Goal: Connect with others: Connect with others

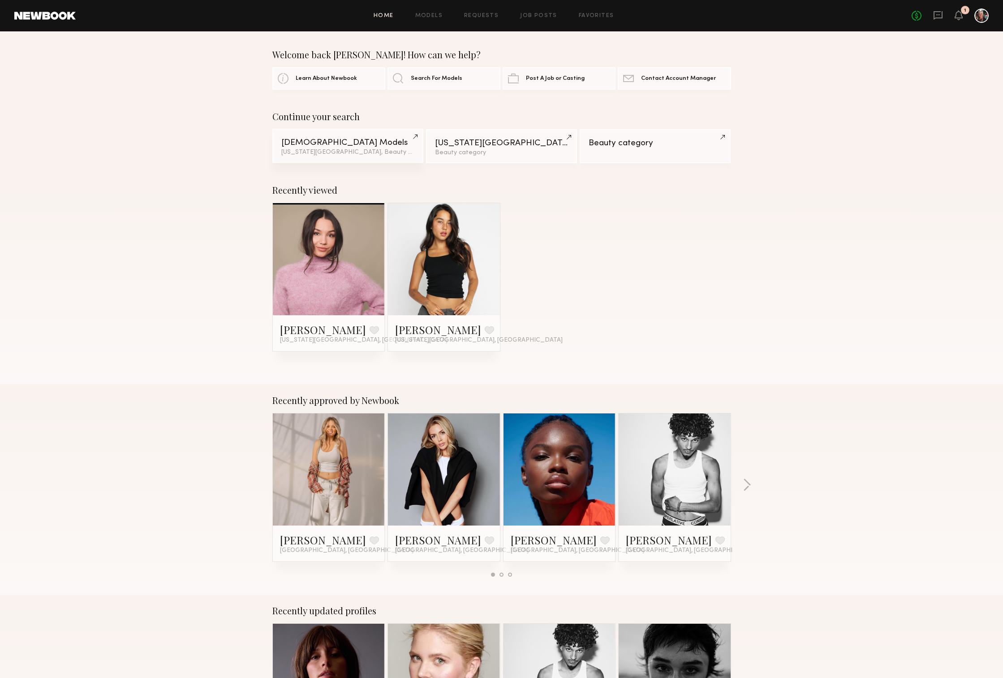
click at [352, 141] on div "Female Models" at bounding box center [347, 142] width 133 height 9
click at [457, 292] on link at bounding box center [444, 259] width 55 height 112
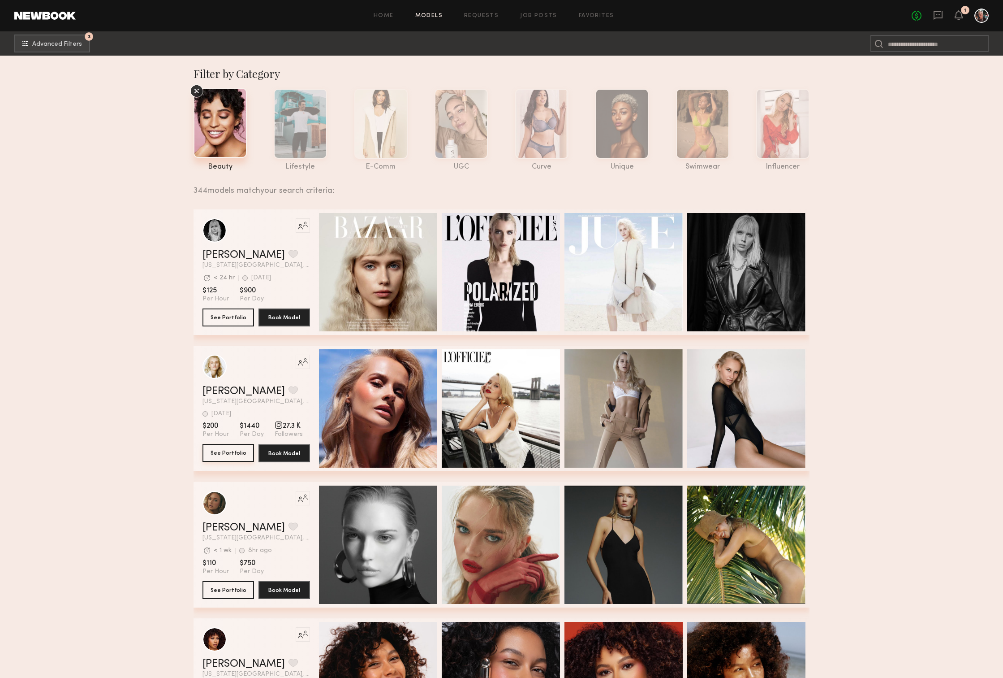
click at [236, 455] on button "See Portfolio" at bounding box center [229, 453] width 52 height 18
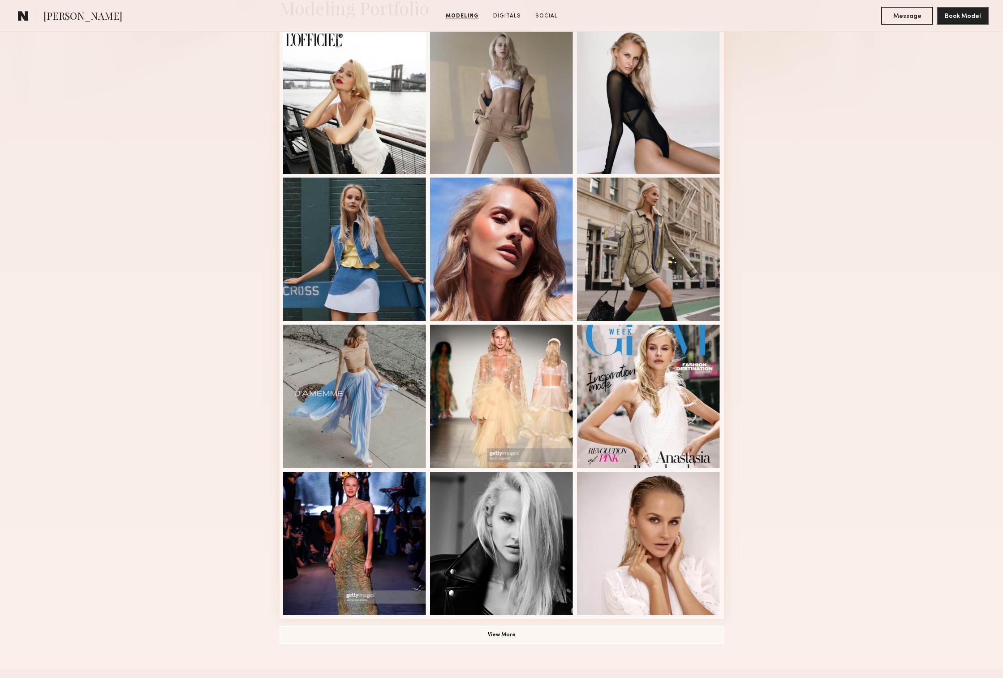
scroll to position [281, 0]
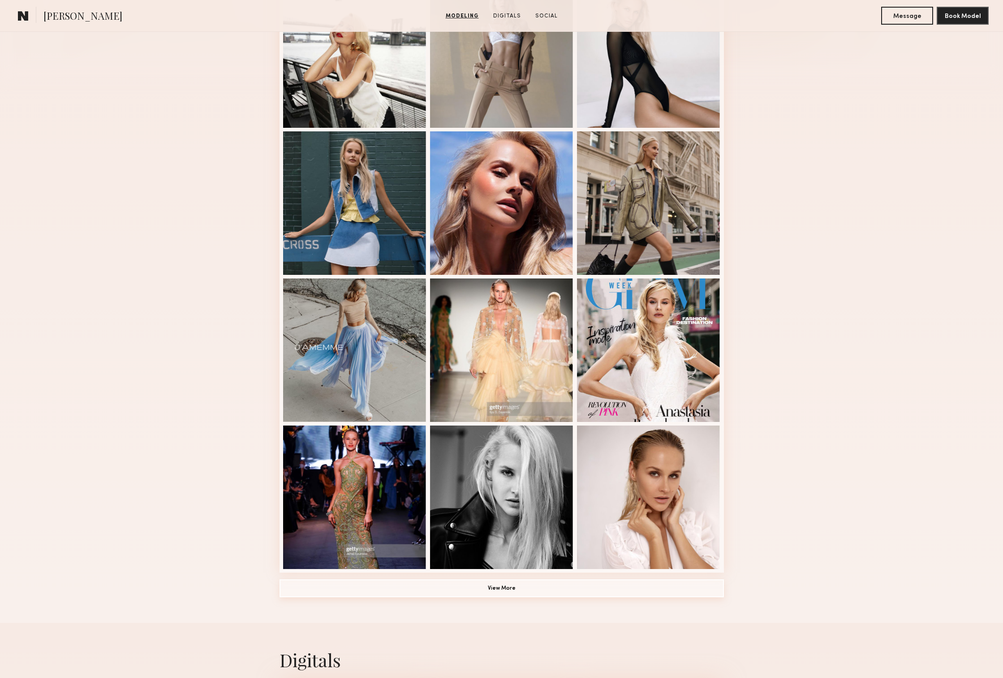
click at [497, 589] on button "View More" at bounding box center [502, 588] width 445 height 18
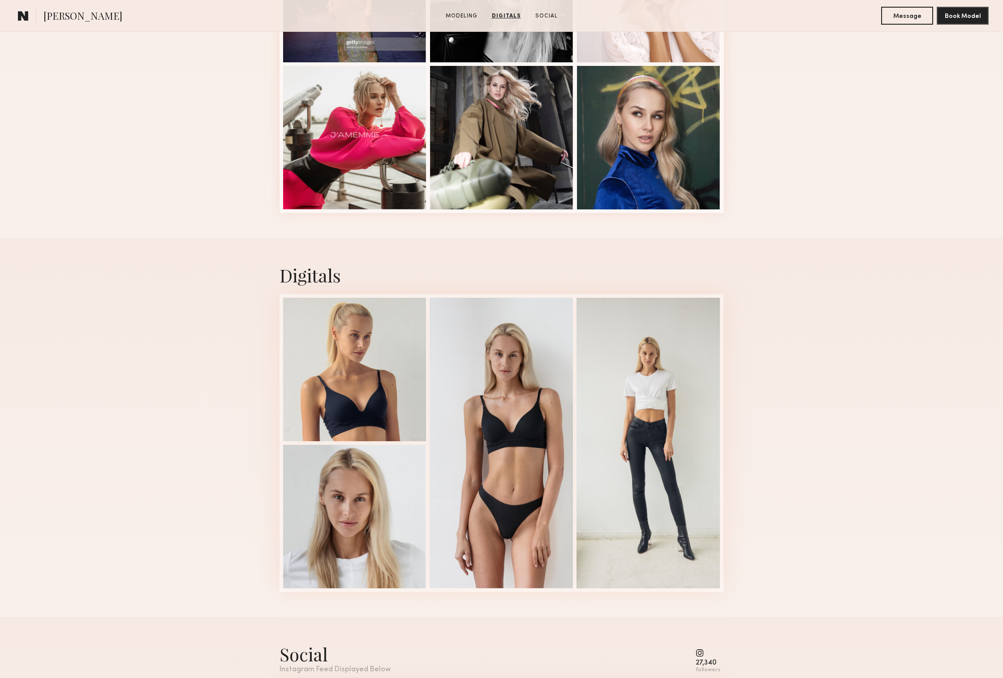
scroll to position [725, 0]
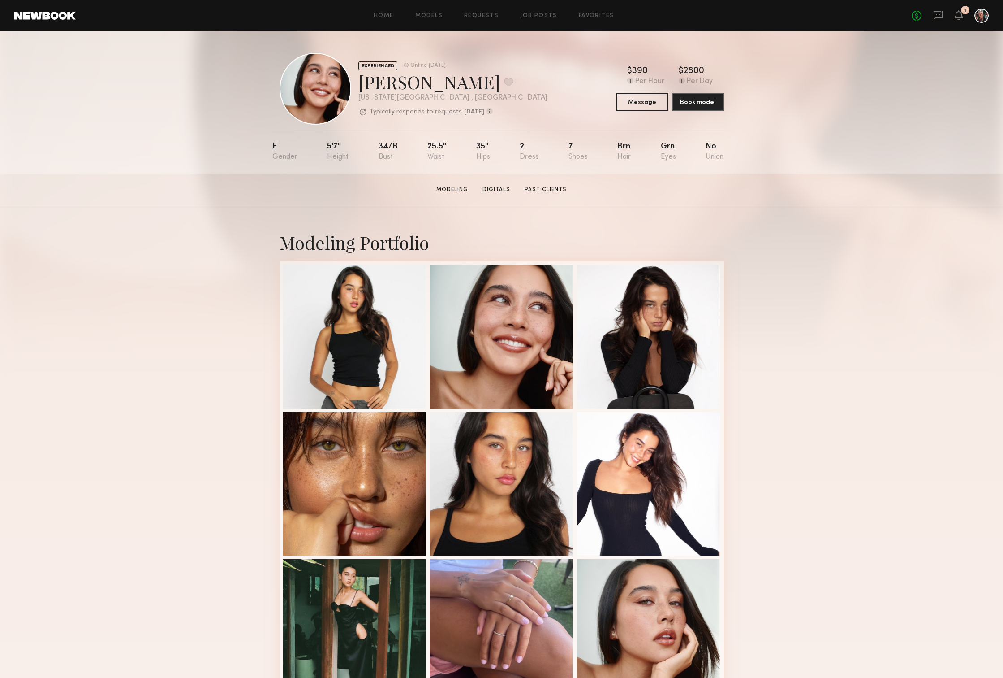
click at [720, 260] on div "Modeling Portfolio View More" at bounding box center [502, 554] width 445 height 698
click at [648, 101] on button "Message" at bounding box center [643, 101] width 52 height 18
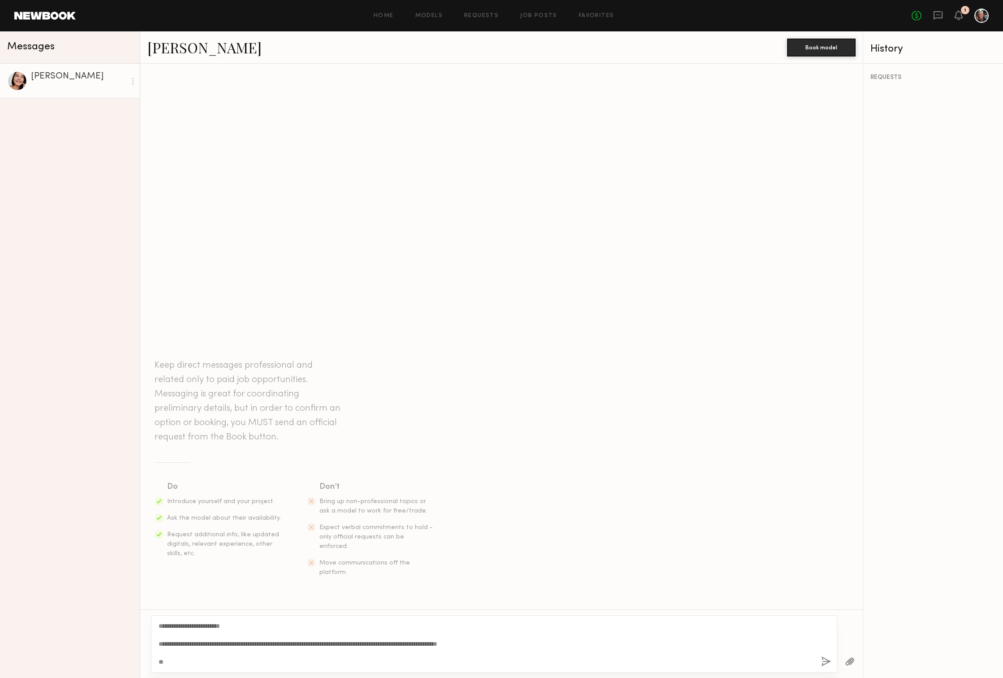
click at [414, 658] on textarea "**********" at bounding box center [487, 643] width 656 height 45
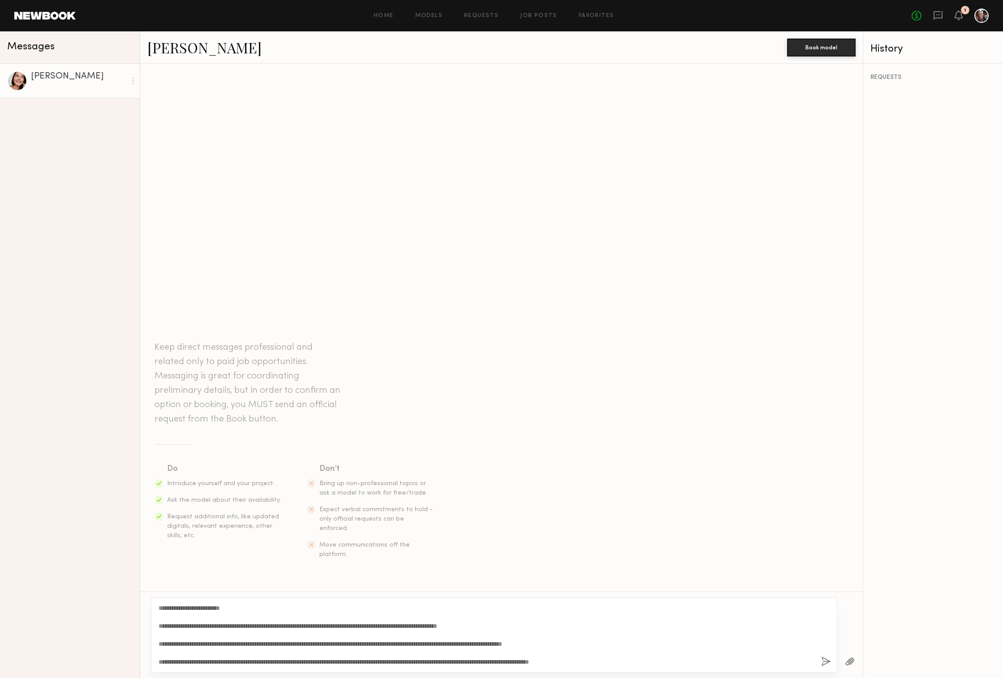
type textarea "**********"
click at [825, 661] on button "button" at bounding box center [827, 661] width 10 height 11
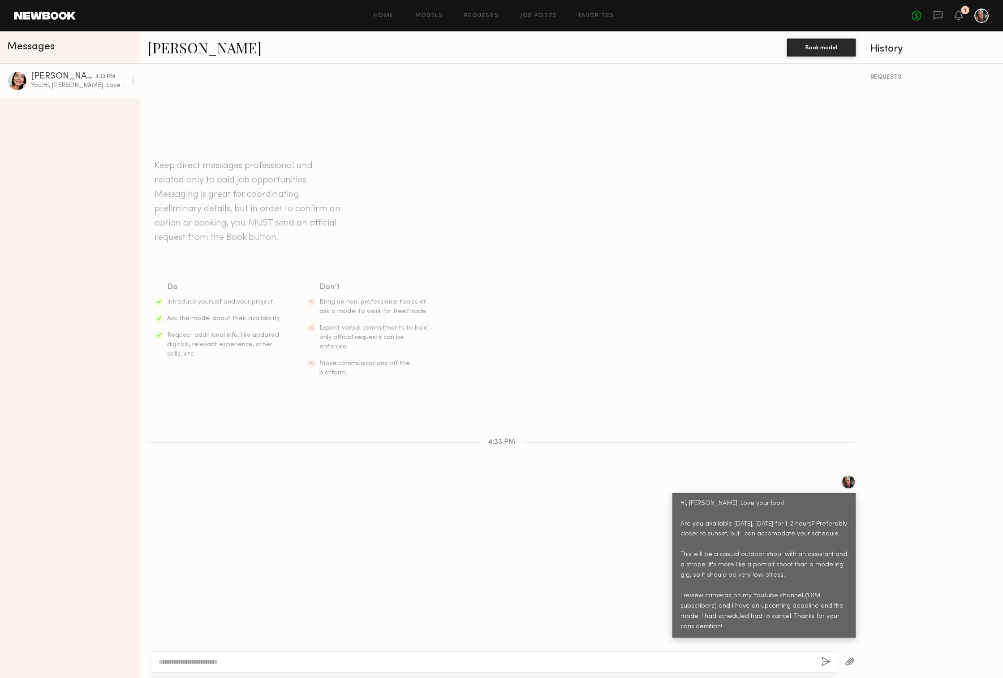
click at [661, 308] on section "Do Introduce yourself and your project. Ask the model about their availability.…" at bounding box center [502, 329] width 694 height 96
